Goal: Task Accomplishment & Management: Manage account settings

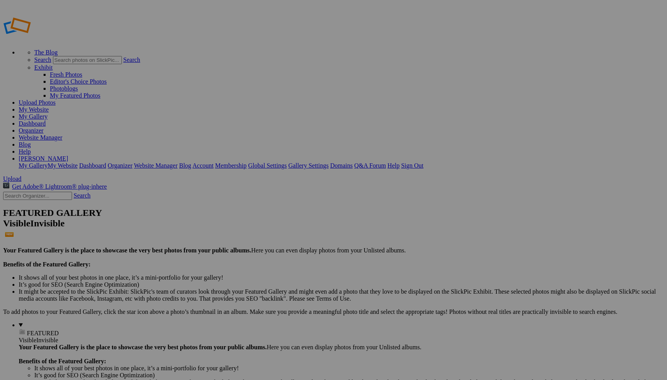
drag, startPoint x: 244, startPoint y: 143, endPoint x: 227, endPoint y: 142, distance: 17.1
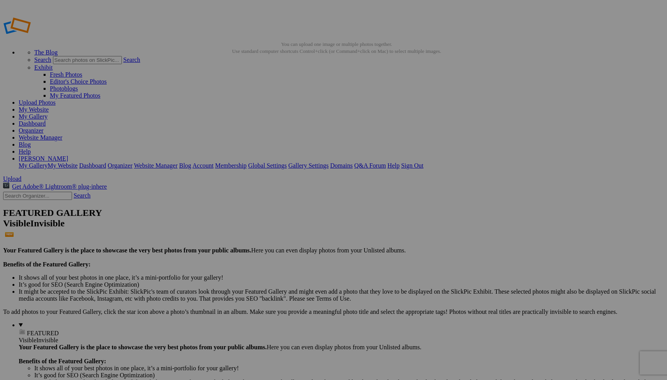
type input "Maho, [GEOGRAPHIC_DATA]"
drag, startPoint x: 218, startPoint y: 125, endPoint x: 599, endPoint y: 297, distance: 418.6
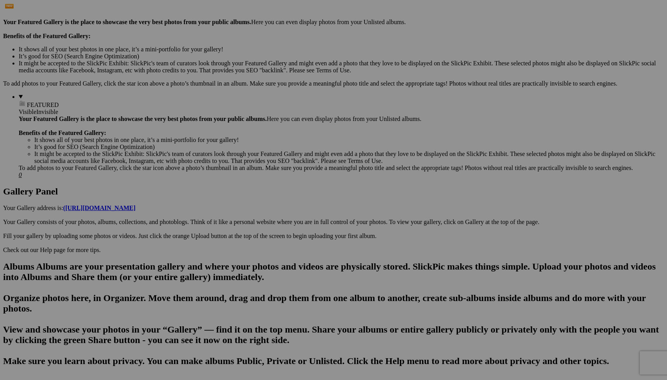
scroll to position [215, 0]
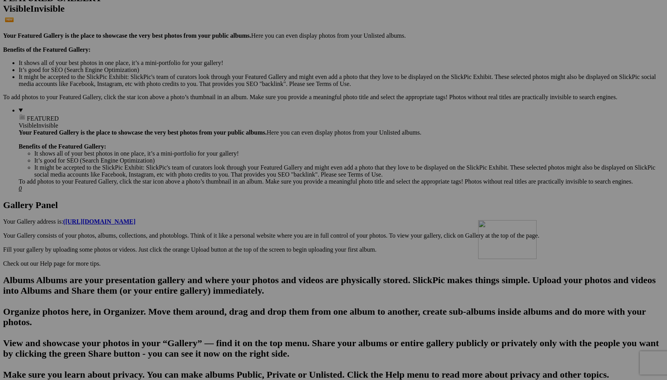
drag, startPoint x: 560, startPoint y: 125, endPoint x: 590, endPoint y: 288, distance: 166.3
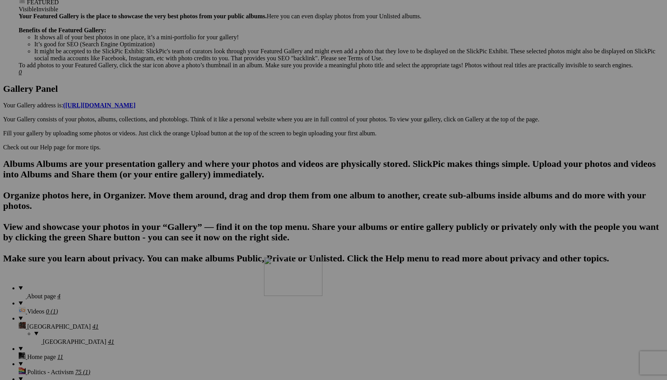
drag, startPoint x: 572, startPoint y: 212, endPoint x: 376, endPoint y: 325, distance: 226.1
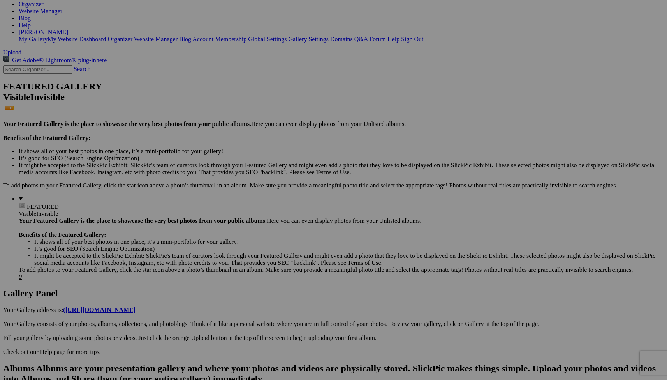
scroll to position [331, 0]
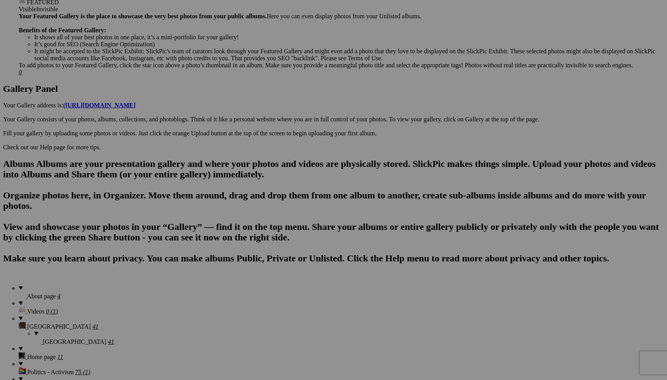
type input "[GEOGRAPHIC_DATA], [GEOGRAPHIC_DATA]"
